Goal: Information Seeking & Learning: Learn about a topic

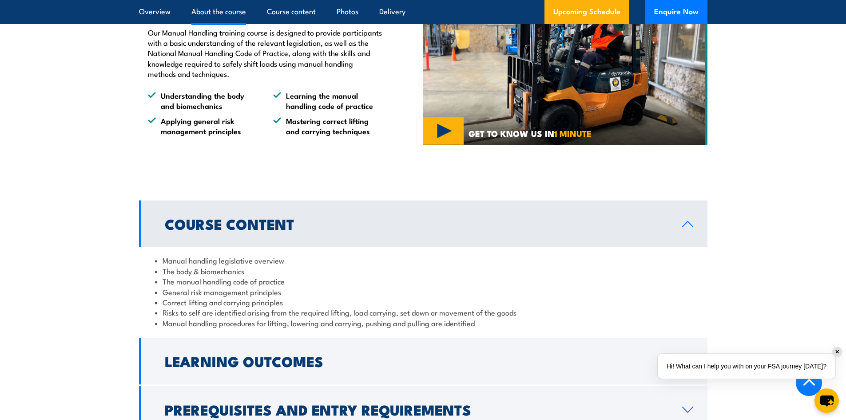
scroll to position [577, 0]
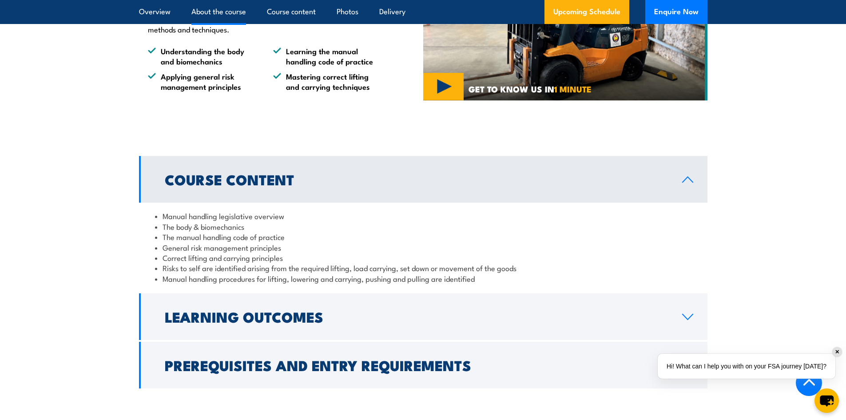
click at [222, 221] on li "Manual handling legislative overview" at bounding box center [423, 215] width 536 height 10
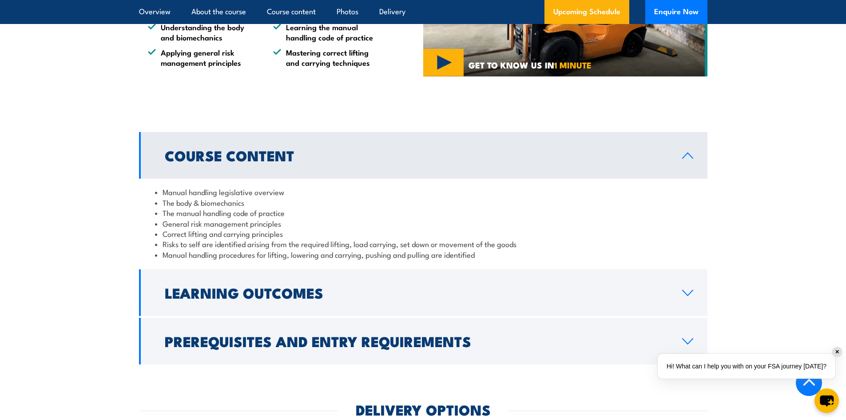
scroll to position [622, 0]
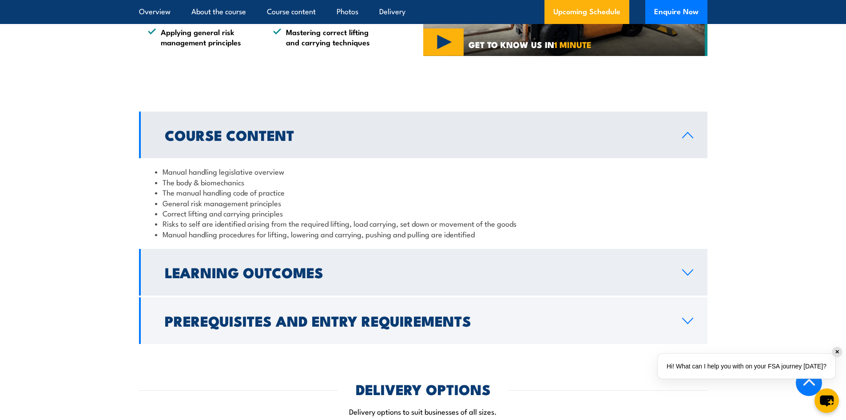
click at [195, 278] on h2 "Learning Outcomes" at bounding box center [416, 272] width 503 height 12
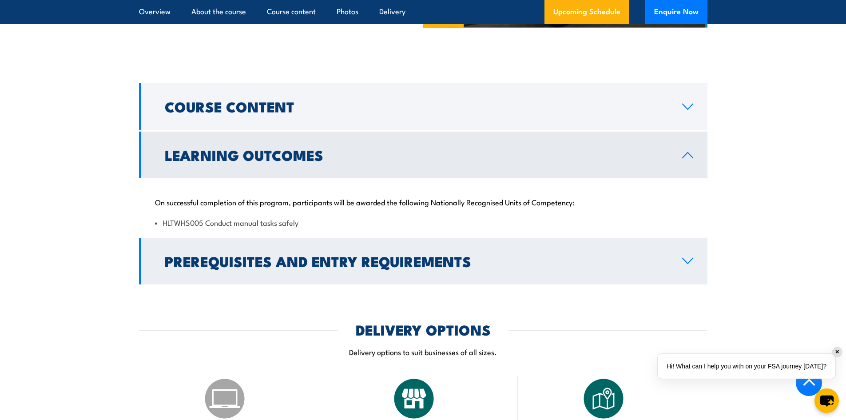
scroll to position [666, 0]
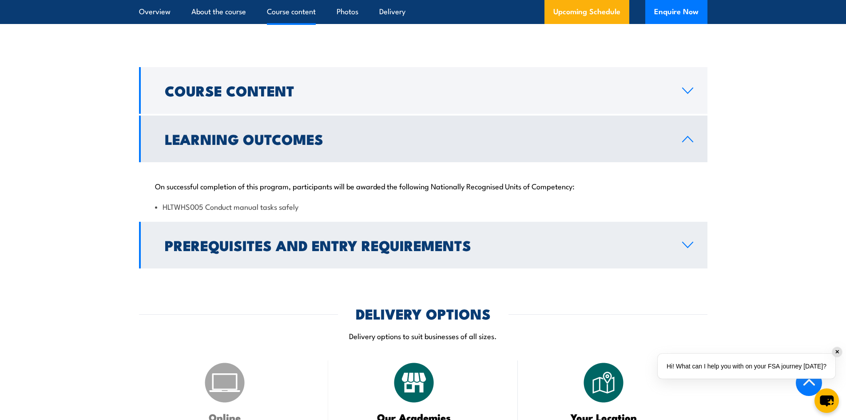
click at [280, 251] on h2 "Prerequisites and Entry Requirements" at bounding box center [416, 244] width 503 height 12
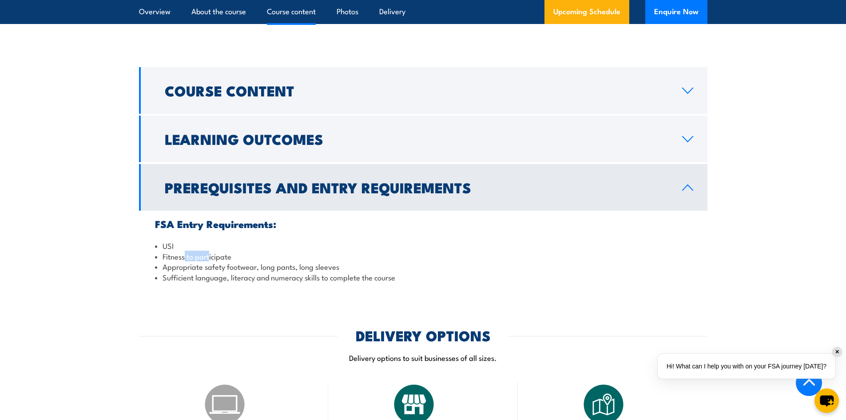
drag, startPoint x: 185, startPoint y: 266, endPoint x: 210, endPoint y: 266, distance: 25.3
click at [210, 261] on li "Fitness to participate" at bounding box center [423, 256] width 536 height 10
drag, startPoint x: 182, startPoint y: 277, endPoint x: 311, endPoint y: 276, distance: 129.2
click at [311, 271] on li "Appropriate safety footwear, long pants, long sleeves" at bounding box center [423, 266] width 536 height 10
drag, startPoint x: 193, startPoint y: 284, endPoint x: 328, endPoint y: 289, distance: 134.6
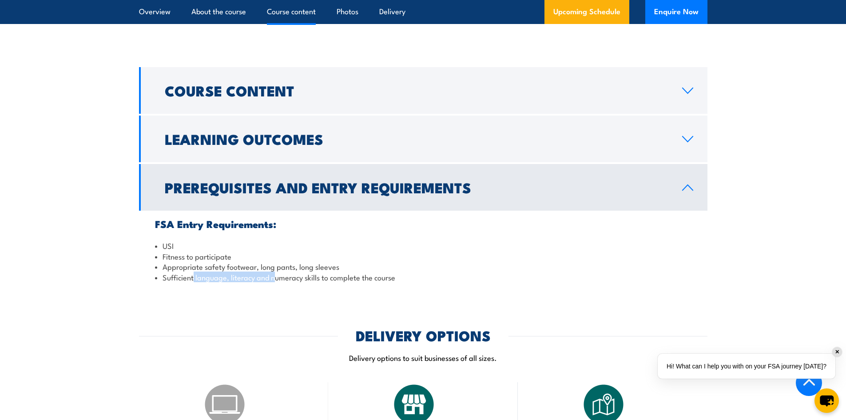
click at [298, 282] on li "Sufficient language, literacy and numeracy skills to complete the course" at bounding box center [423, 277] width 536 height 10
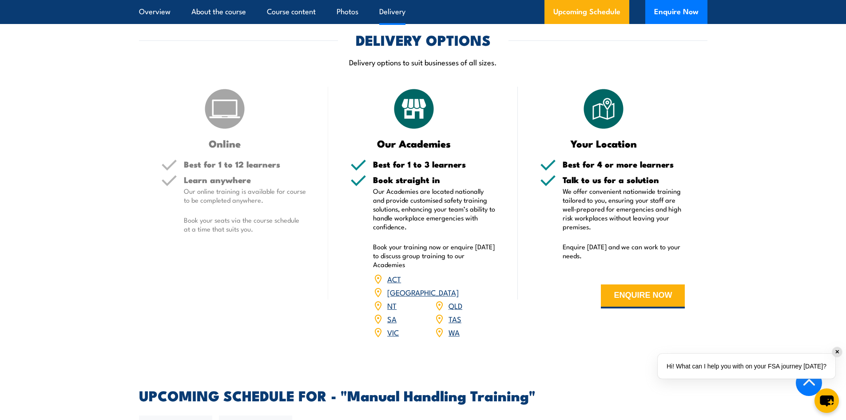
scroll to position [977, 0]
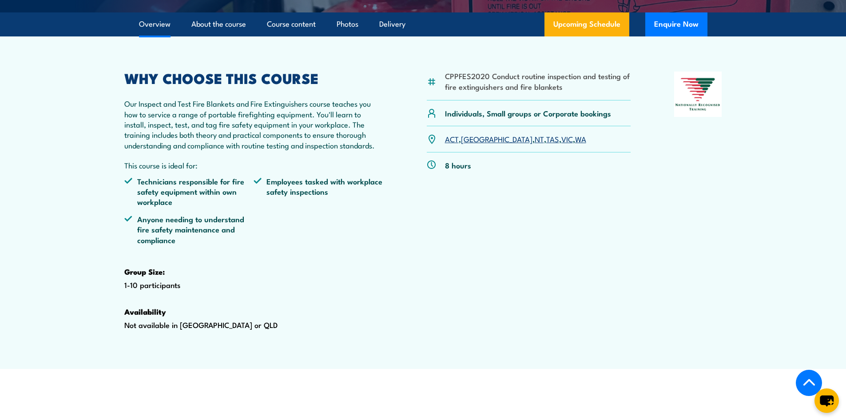
scroll to position [266, 0]
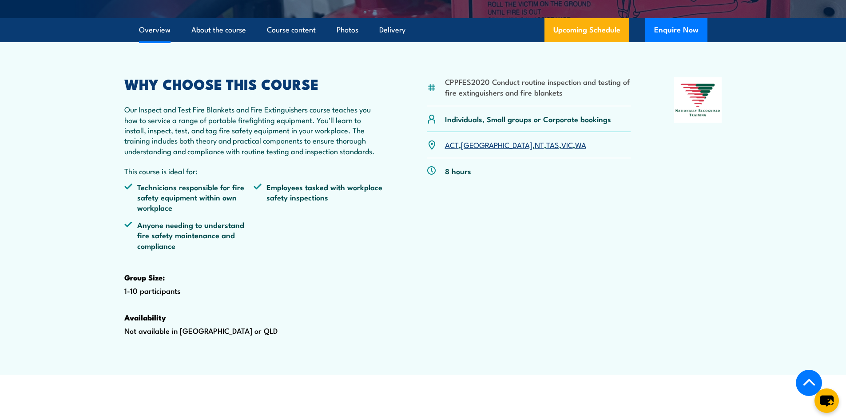
click at [575, 150] on link "WA" at bounding box center [580, 144] width 11 height 11
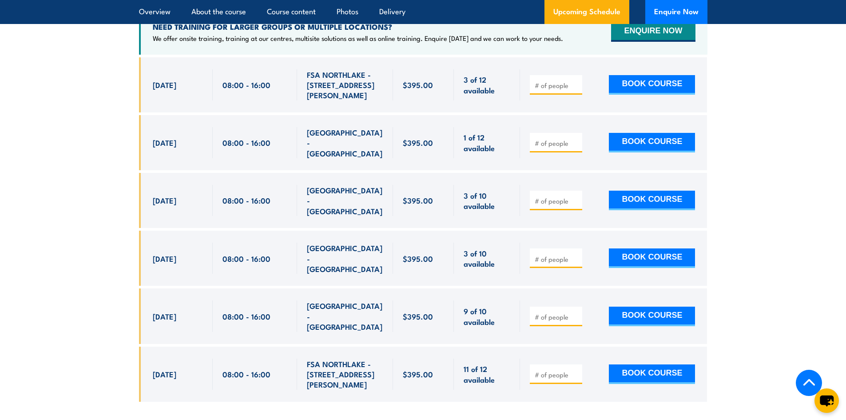
scroll to position [1738, 0]
